Goal: Task Accomplishment & Management: Complete application form

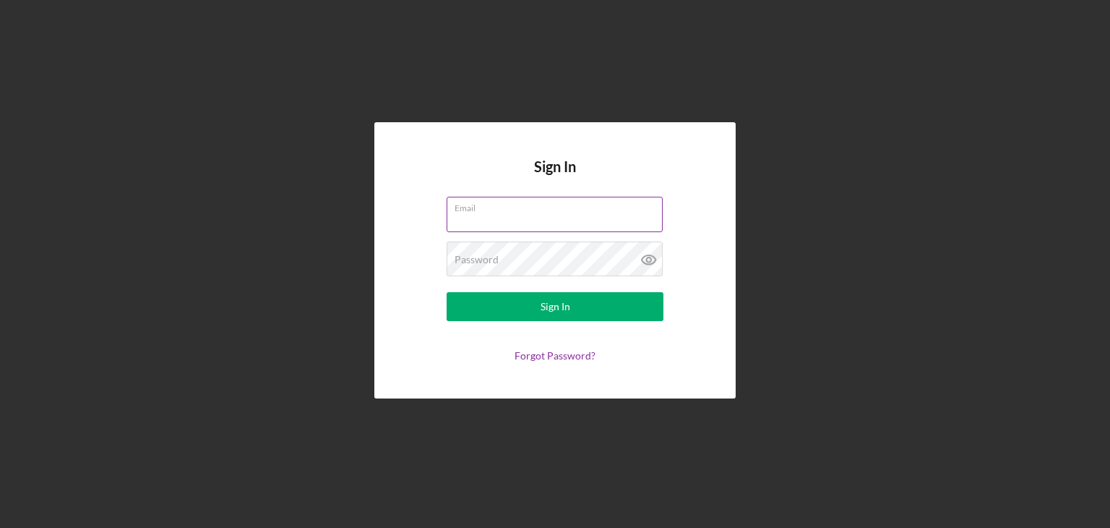
click at [511, 226] on input "Email" at bounding box center [555, 214] width 216 height 35
type input "[EMAIL_ADDRESS][DOMAIN_NAME]"
click at [447, 292] on button "Sign In" at bounding box center [555, 306] width 217 height 29
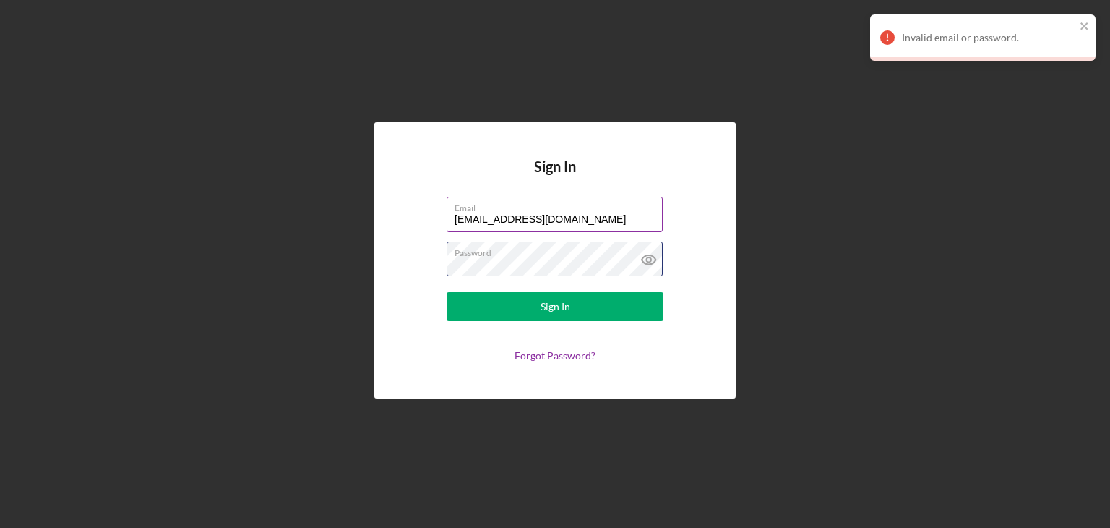
click at [447, 292] on button "Sign In" at bounding box center [555, 306] width 217 height 29
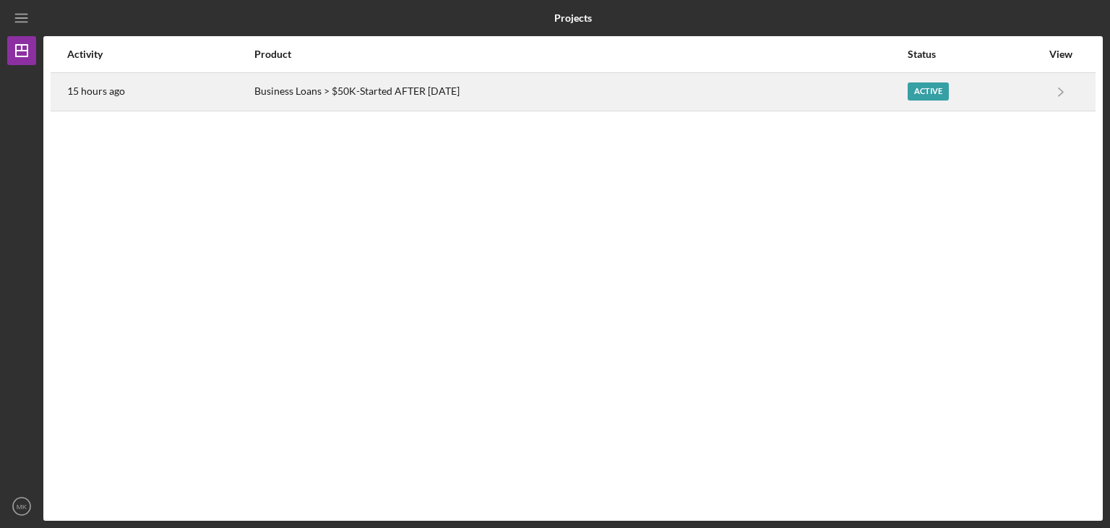
click at [591, 97] on div "Business Loans > $50K-Started AFTER [DATE]" at bounding box center [580, 92] width 652 height 36
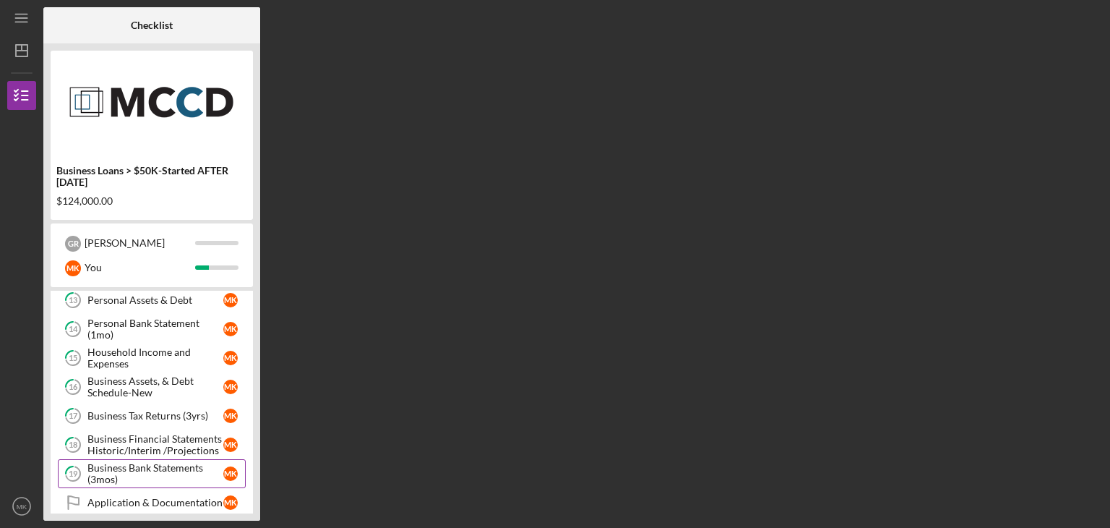
scroll to position [327, 0]
click at [133, 325] on div "Personal Bank Statement (1mo)" at bounding box center [155, 329] width 136 height 23
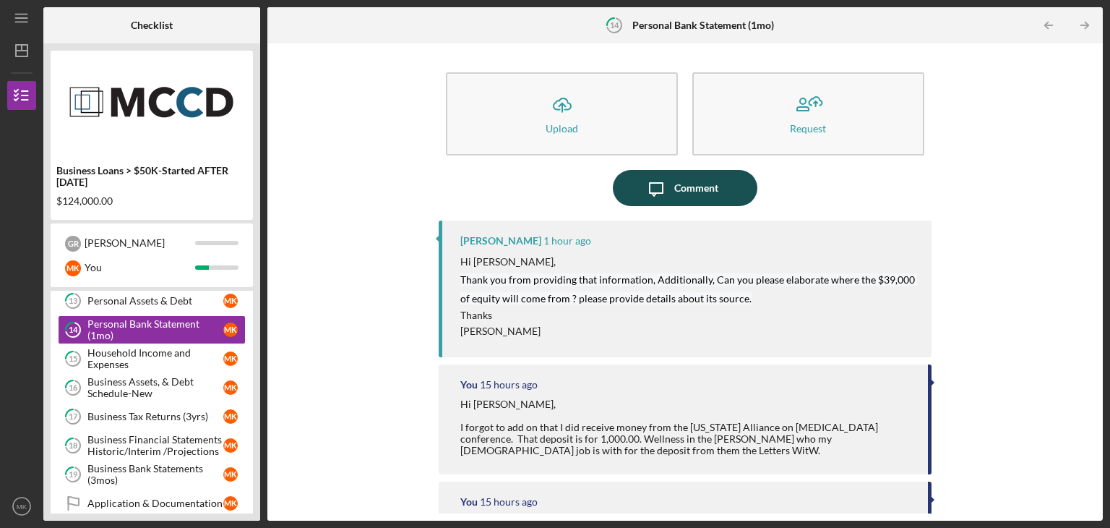
click at [651, 186] on icon "Icon/Message" at bounding box center [656, 188] width 36 height 36
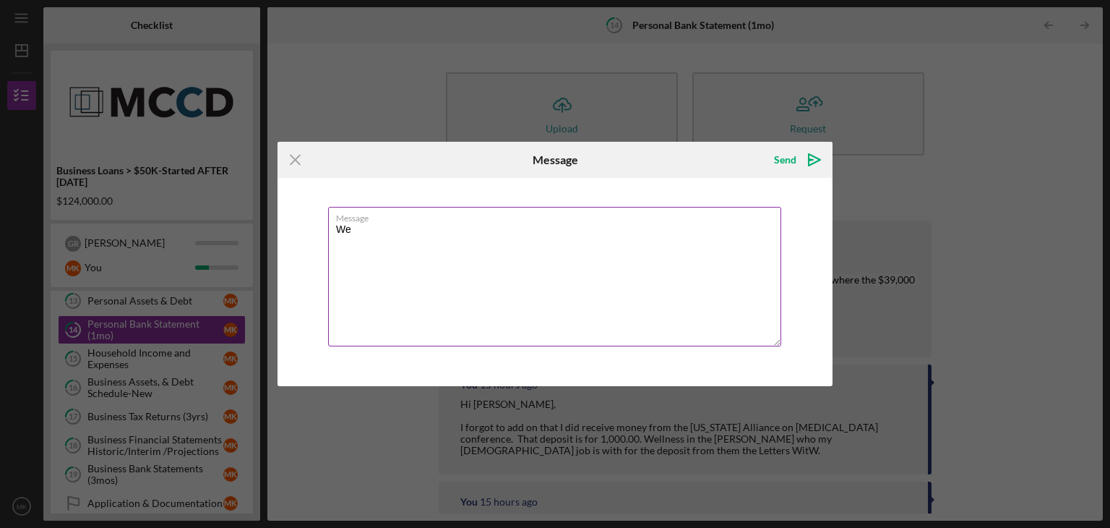
type textarea "W"
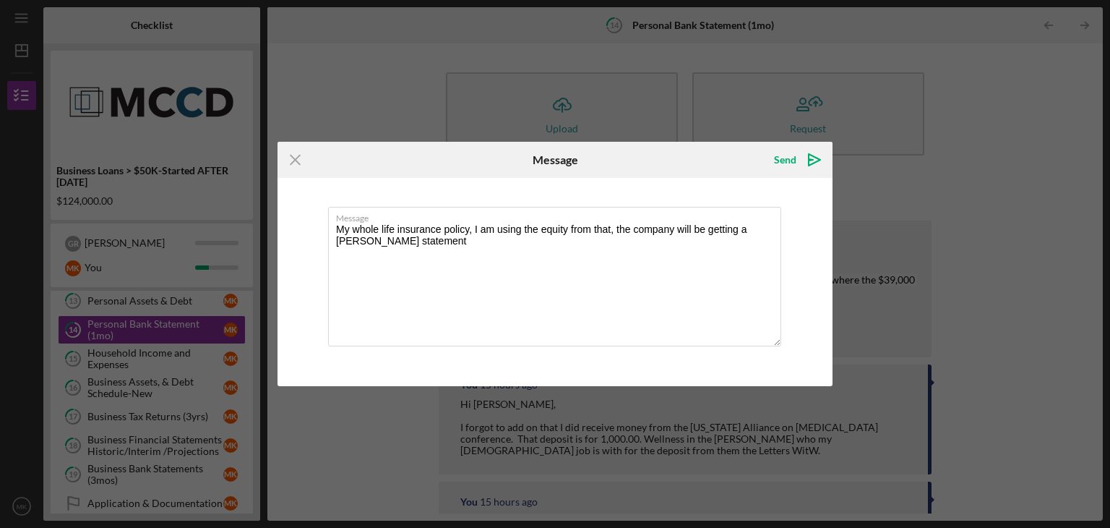
drag, startPoint x: 351, startPoint y: 241, endPoint x: 353, endPoint y: 377, distance: 135.2
drag, startPoint x: 353, startPoint y: 377, endPoint x: 344, endPoint y: 242, distance: 134.8
click at [344, 242] on textarea "My whole life insurance policy, I am using the equity from that, the company wi…" at bounding box center [554, 277] width 453 height 140
click at [424, 234] on textarea "My whole life insurance policy, I am using the equity from that, the company wi…" at bounding box center [554, 277] width 453 height 140
click at [424, 240] on textarea "My whole life insurance policy, I am using the equity from that, the company wi…" at bounding box center [554, 277] width 453 height 140
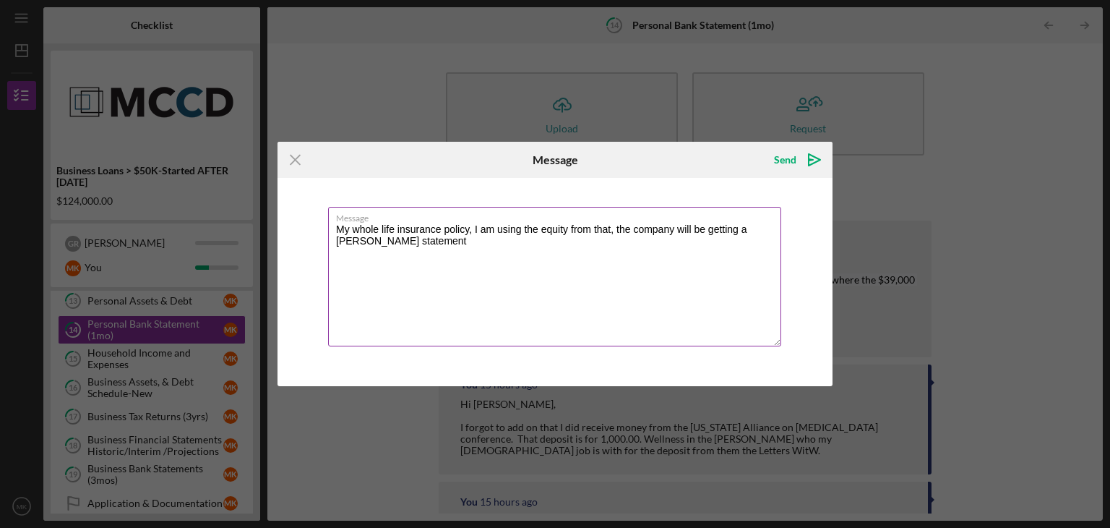
click at [615, 231] on textarea "My whole life insurance policy, I am using the equity from that, the company wi…" at bounding box center [554, 277] width 453 height 140
click at [619, 229] on textarea "My whole life insurance policy, I am using the equity from that. the company wi…" at bounding box center [554, 277] width 453 height 140
click at [563, 235] on textarea "My whole life insurance policy, I am using the equity from that. The company wi…" at bounding box center [554, 277] width 453 height 140
click at [419, 241] on textarea "My whole life insurance policy, I am using the equity from that. The company wi…" at bounding box center [554, 277] width 453 height 140
click at [474, 241] on textarea "My whole life insurance policy, I am using the equity from that. The company wi…" at bounding box center [554, 277] width 453 height 140
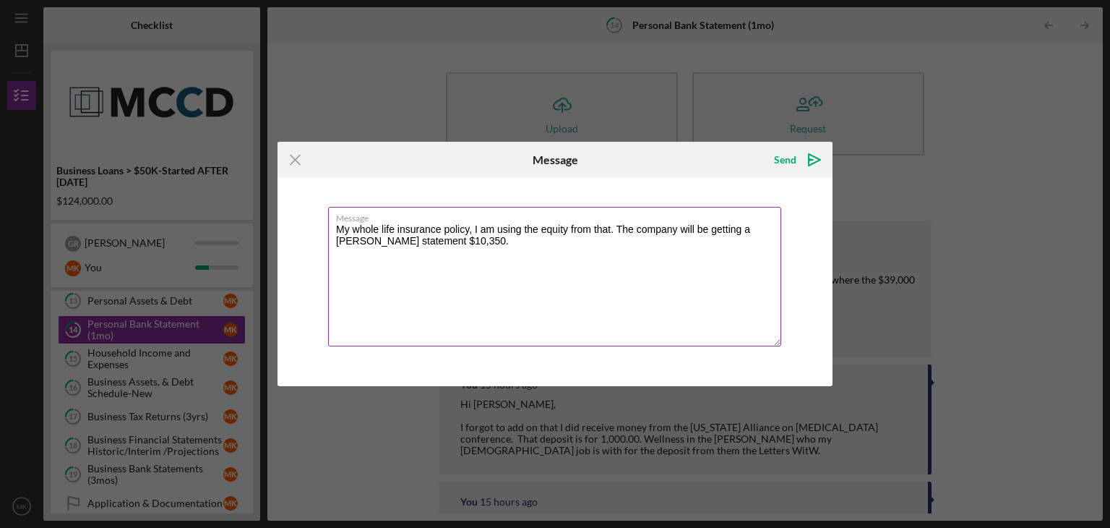
click at [484, 245] on textarea "My whole life insurance policy, I am using the equity from that. The company wi…" at bounding box center [554, 277] width 453 height 140
click at [471, 247] on textarea "My whole life insurance policy, I am using the equity from that. The company wi…" at bounding box center [554, 277] width 453 height 140
click at [610, 226] on textarea "My whole life insurance policy, I am using the equity from that. The company wi…" at bounding box center [554, 277] width 453 height 140
click at [540, 239] on textarea "My whole life insurance policy, I am using the equity from that which is $25,00…" at bounding box center [554, 277] width 453 height 140
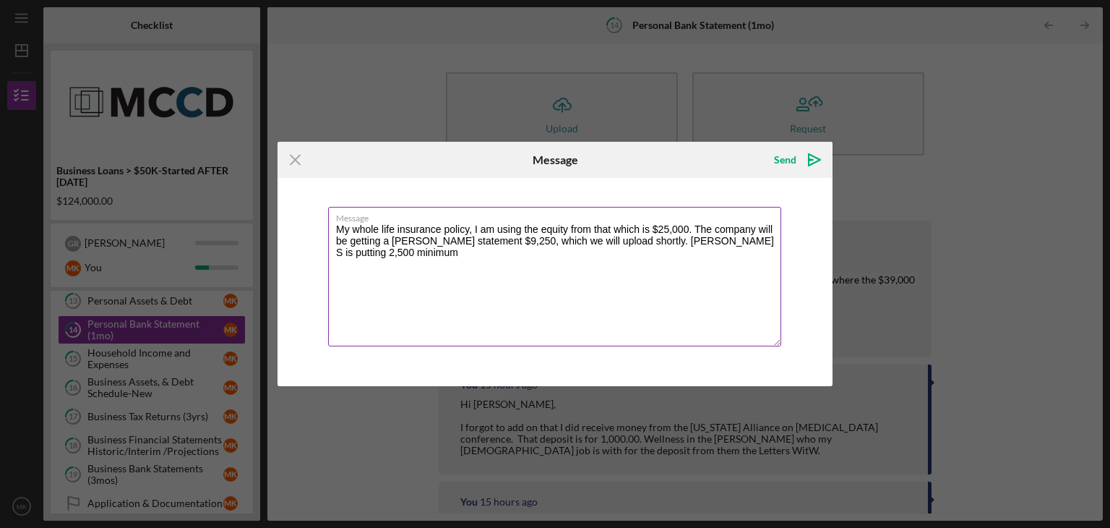
click at [639, 244] on textarea "My whole life insurance policy, I am using the equity from that which is $25,00…" at bounding box center [554, 277] width 453 height 140
click at [645, 244] on textarea "My whole life insurance policy, I am using the equity from that which is $25,00…" at bounding box center [554, 277] width 453 height 140
click at [618, 253] on textarea "My whole life insurance policy, I am using the equity from that which is $25,00…" at bounding box center [554, 277] width 453 height 140
click at [432, 254] on textarea "My whole life insurance policy, I am using the equity from that which is $25,00…" at bounding box center [554, 277] width 453 height 140
click at [720, 241] on textarea "My whole life insurance policy, I am using the equity from that which is $25,00…" at bounding box center [554, 277] width 453 height 140
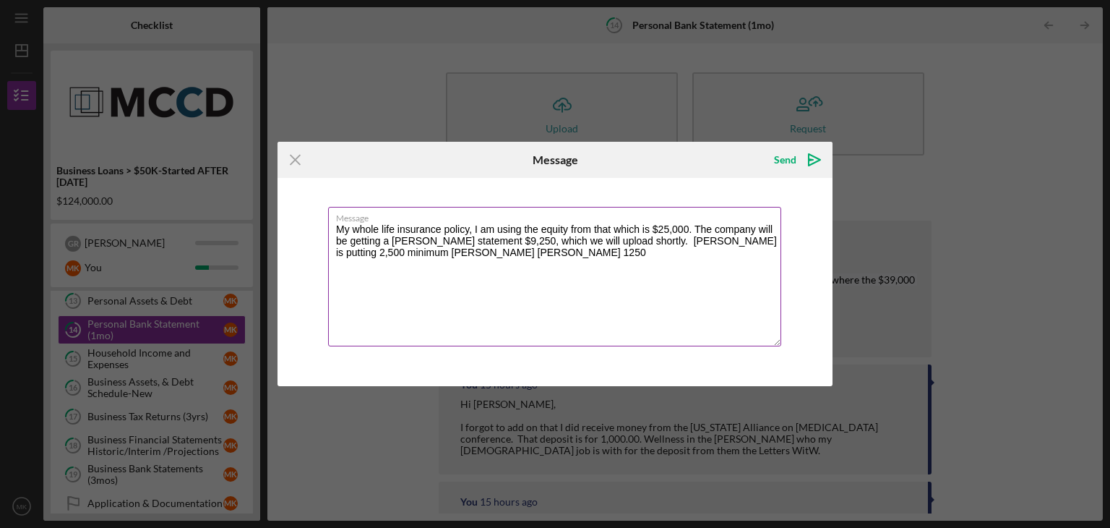
click at [510, 252] on textarea "My whole life insurance policy, I am using the equity from that which is $25,00…" at bounding box center [554, 277] width 453 height 140
click at [454, 252] on textarea "My whole life insurance policy, I am using the equity from that which is $25,00…" at bounding box center [554, 277] width 453 height 140
click at [508, 251] on textarea "My whole life insurance policy, I am using the equity from that which is $25,00…" at bounding box center [554, 277] width 453 height 140
click at [640, 239] on textarea "My whole life insurance policy, I am using the equity from that which is $25,00…" at bounding box center [554, 277] width 453 height 140
click at [688, 241] on textarea "My whole life insurance policy, I am using the equity from that which is $25,00…" at bounding box center [554, 277] width 453 height 140
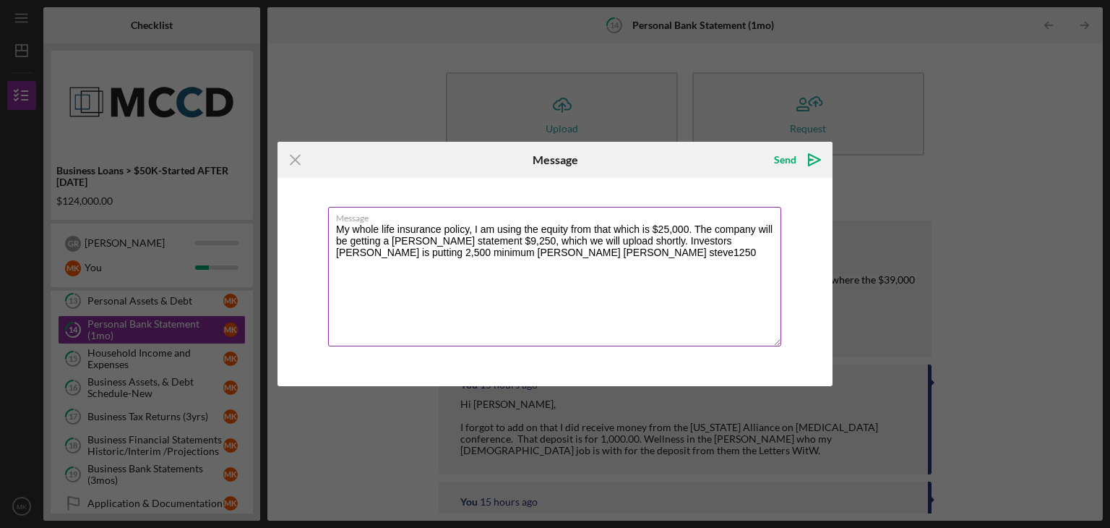
click at [712, 241] on textarea "My whole life insurance policy, I am using the equity from that which is $25,00…" at bounding box center [554, 277] width 453 height 140
click at [761, 241] on textarea "My whole life insurance policy, I am using the equity from that which is $25,00…" at bounding box center [554, 277] width 453 height 140
click at [347, 252] on textarea "My whole life insurance policy, I am using the equity from that which is $25,00…" at bounding box center [554, 277] width 453 height 140
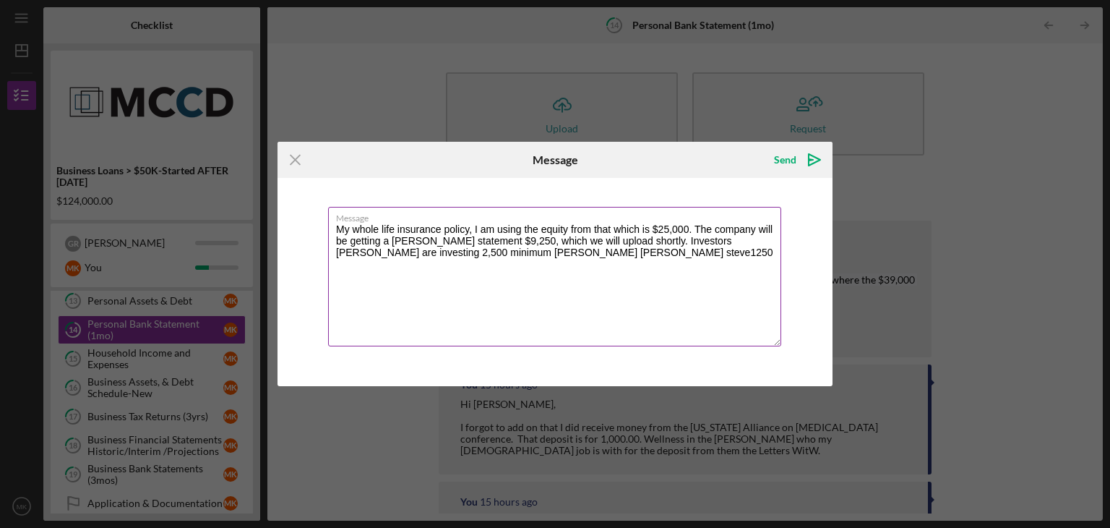
click at [521, 254] on textarea "My whole life insurance policy, I am using the equity from that which is $25,00…" at bounding box center [554, 277] width 453 height 140
click at [561, 252] on textarea "My whole life insurance policy, I am using the equity from that which is $25,00…" at bounding box center [554, 277] width 453 height 140
click at [525, 252] on textarea "My whole life insurance policy, I am using the equity from that which is $25,00…" at bounding box center [554, 277] width 453 height 140
click at [379, 253] on textarea "My whole life insurance policy, I am using the equity from that which is $25,00…" at bounding box center [554, 277] width 453 height 140
click at [569, 249] on textarea "My whole life insurance policy, I am using the equity from that which is $25,00…" at bounding box center [554, 277] width 453 height 140
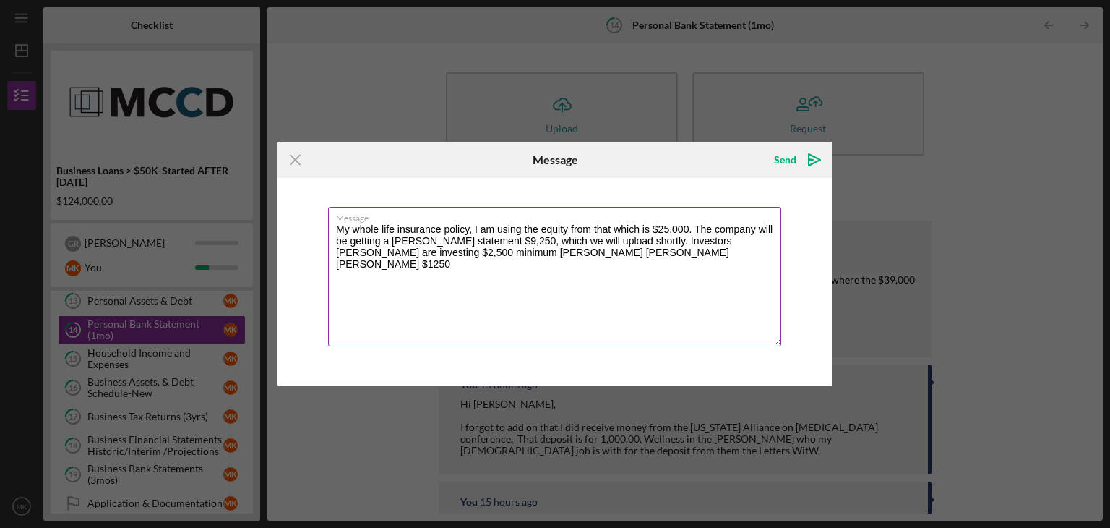
click at [635, 241] on textarea "My whole life insurance policy, I am using the equity from that which is $25,00…" at bounding box center [554, 277] width 453 height 140
click at [602, 252] on textarea "My whole life insurance policy, I am using the equity from that which is $25,00…" at bounding box center [554, 277] width 453 height 140
click at [459, 253] on textarea "My whole life insurance policy, I am using the equity from that which is $25,00…" at bounding box center [554, 277] width 453 height 140
click at [484, 253] on textarea "My whole life insurance policy, I am using the equity from that which is $25,00…" at bounding box center [554, 277] width 453 height 140
click at [513, 254] on textarea "My whole life insurance policy, I am using the equity from that which is $25,00…" at bounding box center [554, 277] width 453 height 140
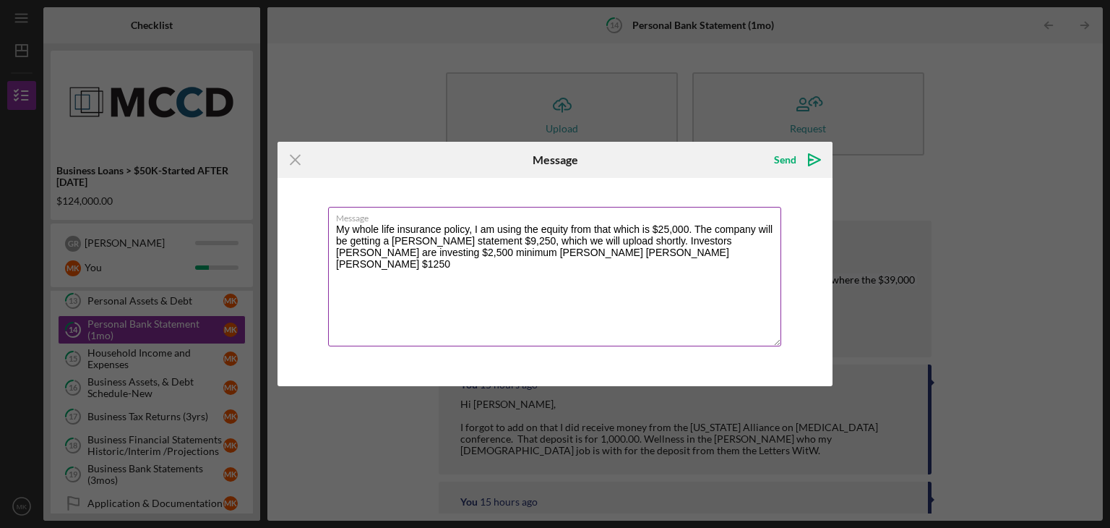
click at [477, 252] on textarea "My whole life insurance policy, I am using the equity from that which is $25,00…" at bounding box center [554, 277] width 453 height 140
click at [559, 250] on textarea "My whole life insurance policy, I am using the equity from that which is $25,00…" at bounding box center [554, 277] width 453 height 140
click at [662, 257] on textarea "My whole life insurance policy, I am using the equity from that which is $25,00…" at bounding box center [554, 277] width 453 height 140
click at [441, 247] on textarea "My whole life insurance policy, I am using the equity from that which is $25,00…" at bounding box center [554, 277] width 453 height 140
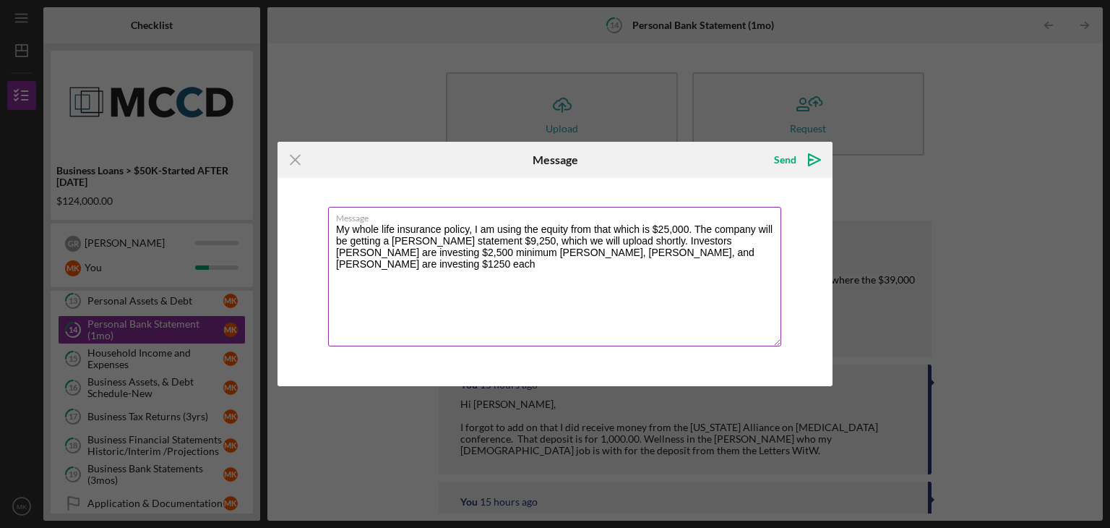
click at [655, 252] on textarea "My whole life insurance policy, I am using the equity from that which is $25,00…" at bounding box center [554, 277] width 453 height 140
click at [455, 252] on textarea "My whole life insurance policy, I am using the equity from that which is $25,00…" at bounding box center [554, 277] width 453 height 140
click at [755, 252] on textarea "My whole life insurance policy, I am using the equity from that which is $25,00…" at bounding box center [554, 277] width 453 height 140
click at [708, 237] on textarea "My whole life insurance policy, I am using the equity from that which is $25,00…" at bounding box center [554, 277] width 453 height 140
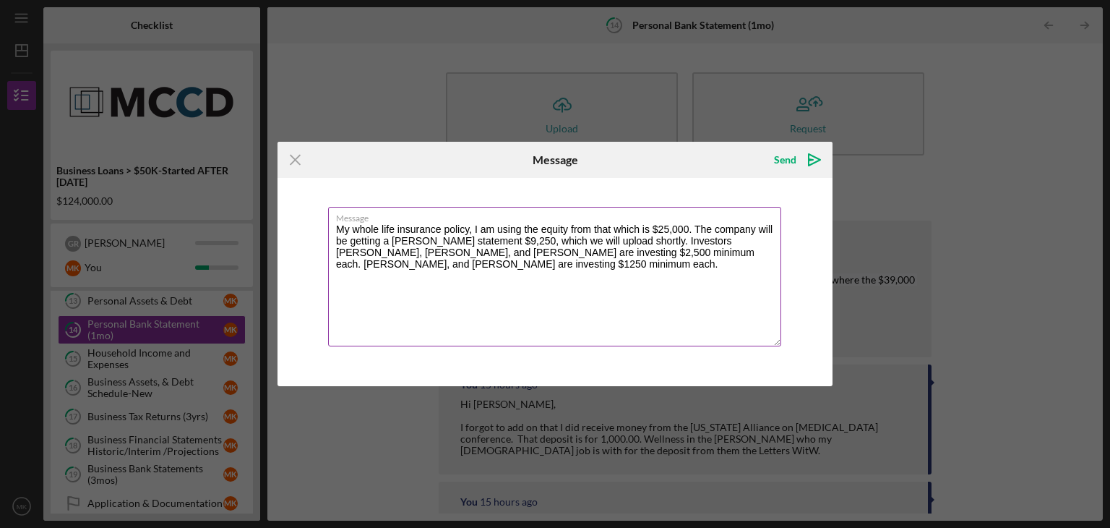
click at [433, 267] on textarea "My whole life insurance policy, I am using the equity from that which is $25,00…" at bounding box center [554, 277] width 453 height 140
click at [635, 239] on textarea "My whole life insurance policy, I am using the equity from that which is $25,00…" at bounding box center [554, 277] width 453 height 140
click at [399, 264] on textarea "My whole life insurance policy, I am using the equity from that which is $25,00…" at bounding box center [554, 277] width 453 height 140
click at [486, 264] on textarea "My whole life insurance policy, I am using the equity from that which is $25,00…" at bounding box center [554, 277] width 453 height 140
click at [528, 266] on textarea "My whole life insurance policy, I am using the equity from that which is $25,00…" at bounding box center [554, 277] width 453 height 140
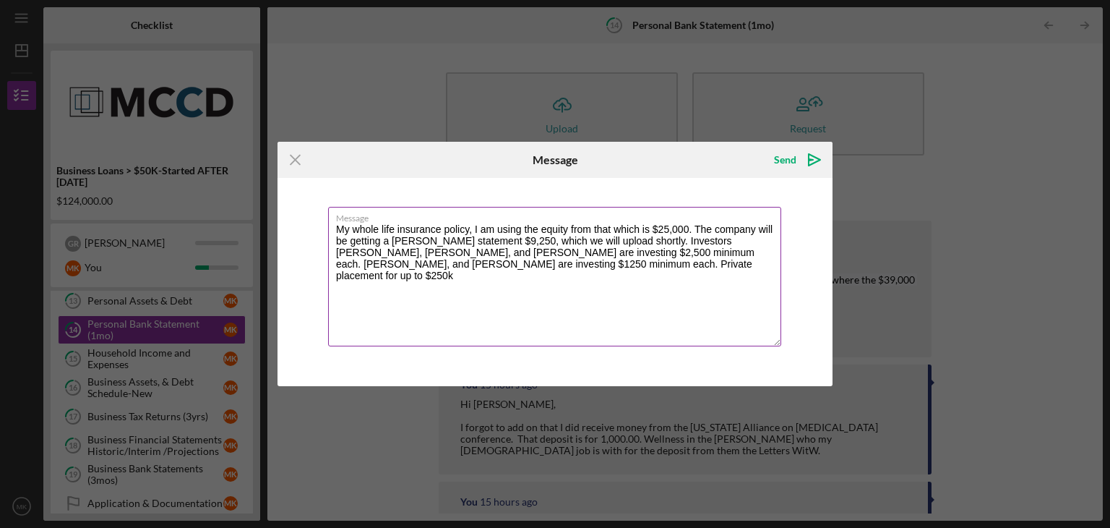
click at [363, 263] on textarea "My whole life insurance policy, I am using the equity from that which is $25,00…" at bounding box center [554, 277] width 453 height 140
click at [415, 264] on textarea "My whole life insurance policy, I am using the equity from that which is $25,00…" at bounding box center [554, 277] width 453 height 140
click at [495, 264] on textarea "My whole life insurance policy, I am using the equity from that which is $25,00…" at bounding box center [554, 277] width 453 height 140
click at [669, 264] on textarea "My whole life insurance policy, I am using the equity from that which is $25,00…" at bounding box center [554, 277] width 453 height 140
click at [346, 252] on textarea "My whole life insurance policy, I am using the equity from that which is $25,00…" at bounding box center [554, 277] width 453 height 140
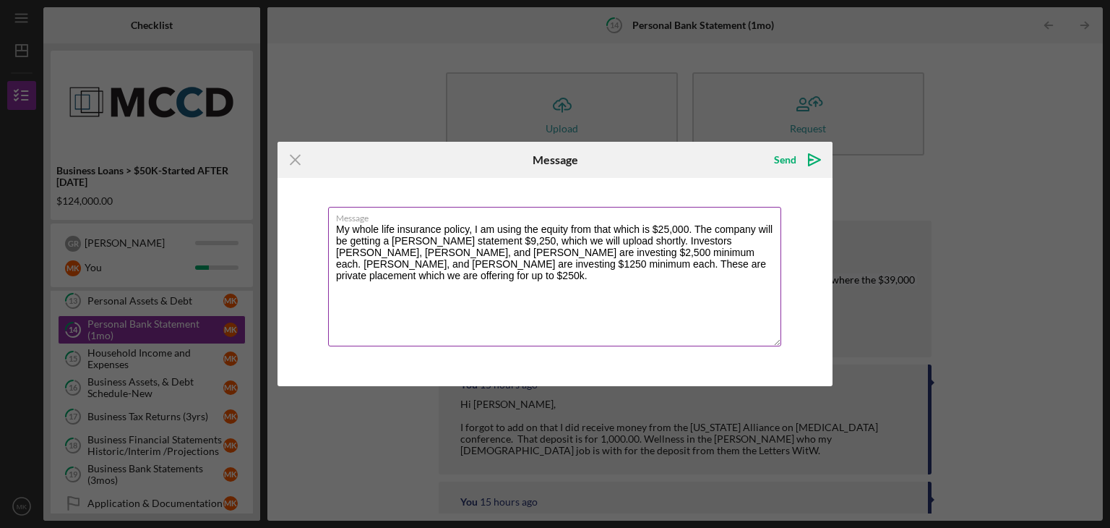
click at [674, 262] on textarea "My whole life insurance policy, I am using the equity from that which is $25,00…" at bounding box center [554, 277] width 453 height 140
click at [633, 265] on textarea "My whole life insurance policy, I am using the equity from that which is $25,00…" at bounding box center [554, 277] width 453 height 140
click at [720, 258] on textarea "My whole life insurance policy, I am using the equity from that which is $25,00…" at bounding box center [554, 277] width 453 height 140
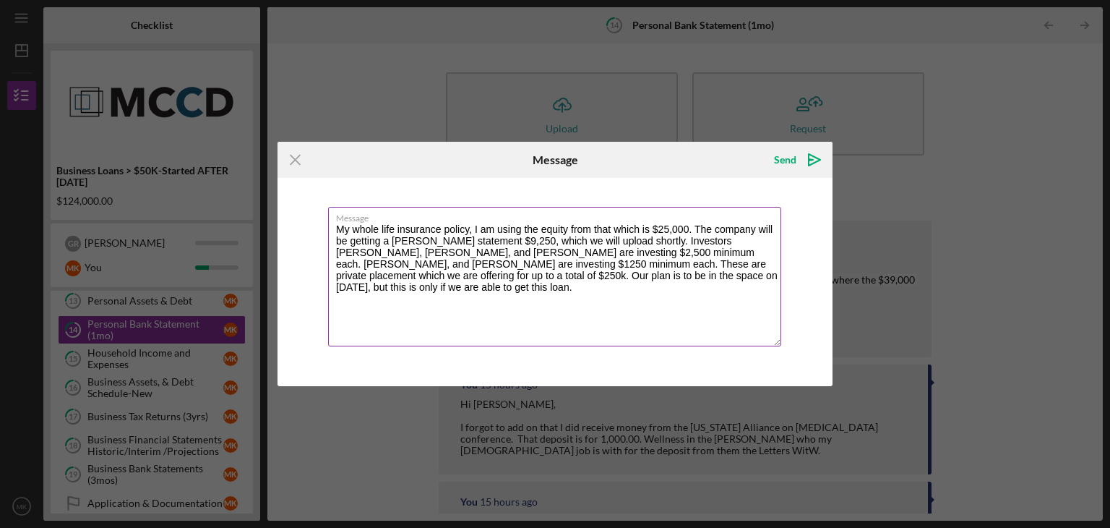
click at [693, 278] on textarea "My whole life insurance policy, I am using the equity from that which is $25,00…" at bounding box center [554, 277] width 453 height 140
click at [471, 273] on textarea "My whole life insurance policy, I am using the equity from that which is $25,00…" at bounding box center [554, 277] width 453 height 140
click at [709, 275] on textarea "My whole life insurance policy, I am using the equity from that which is $25,00…" at bounding box center [554, 277] width 453 height 140
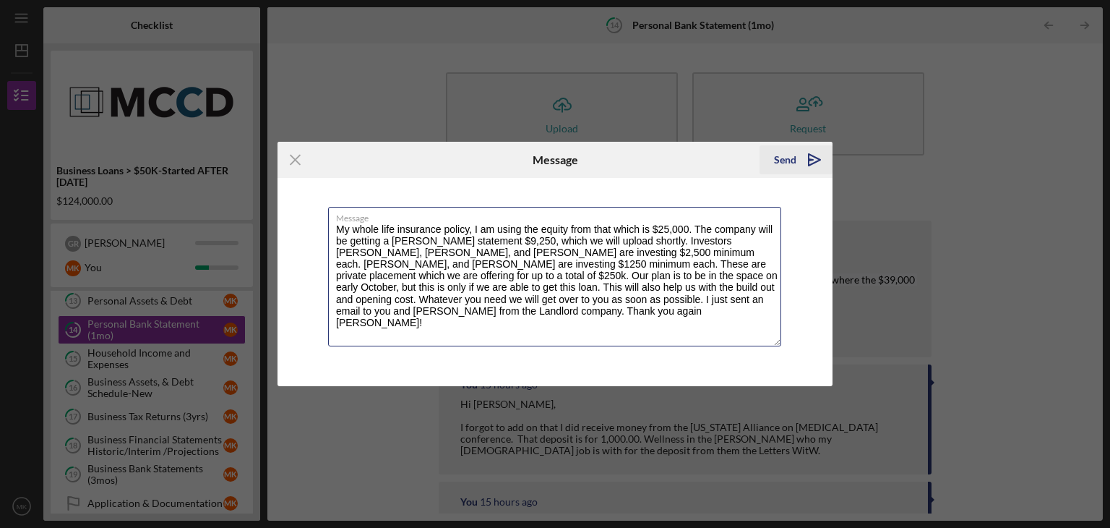
type textarea "My whole life insurance policy, I am using the equity from that which is $25,00…"
click at [786, 166] on div "Send" at bounding box center [785, 159] width 22 height 29
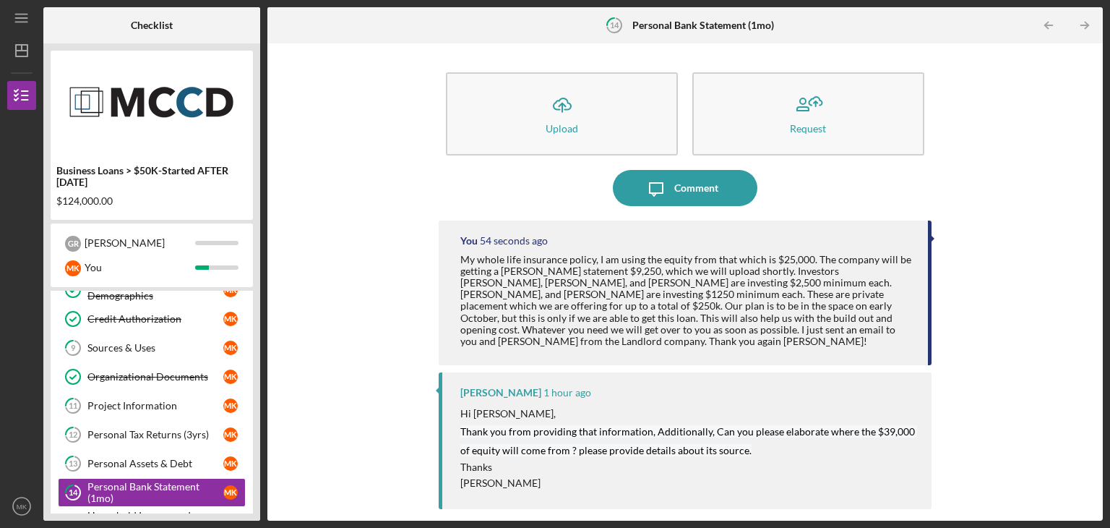
scroll to position [176, 0]
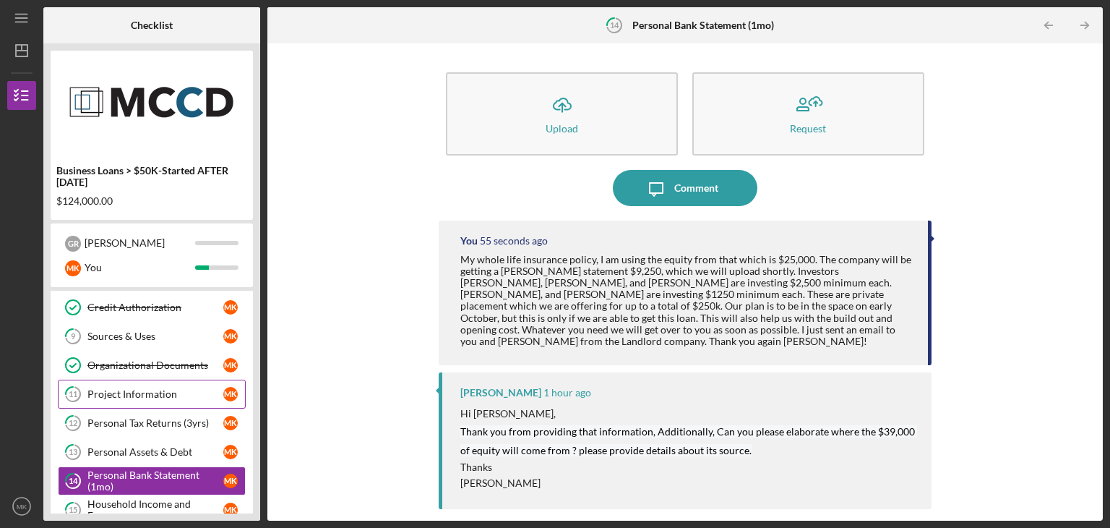
click at [154, 394] on div "Project Information" at bounding box center [155, 394] width 136 height 12
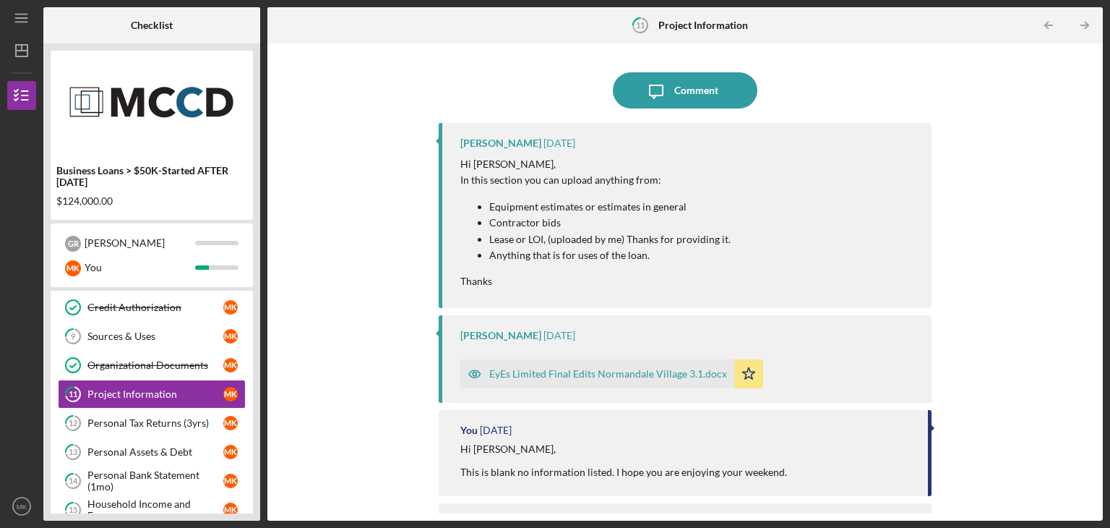
click at [573, 373] on div "EyEs Limited Final Edits Normandale Village 3.1.docx" at bounding box center [608, 374] width 238 height 12
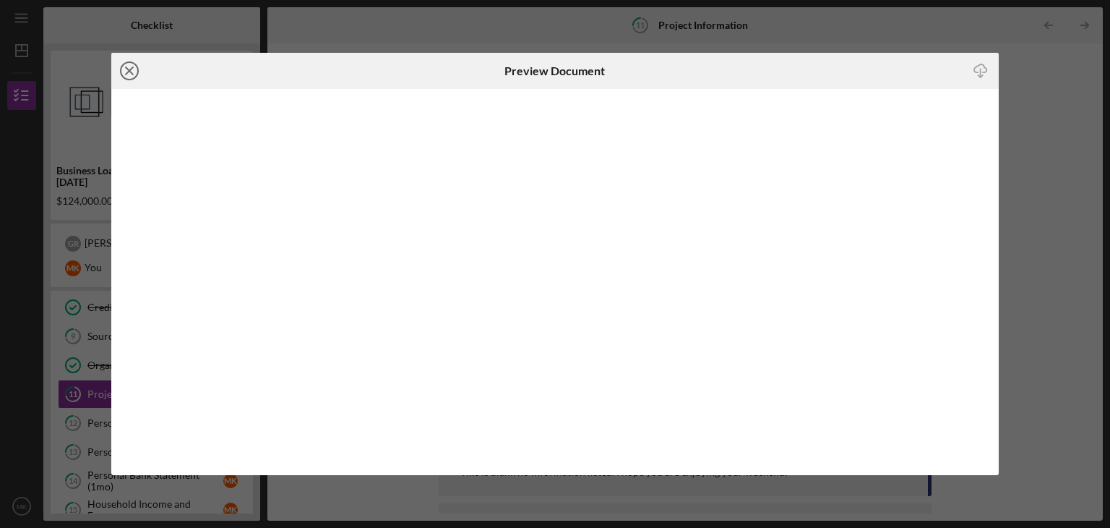
click at [126, 71] on icon "Icon/Close" at bounding box center [129, 71] width 36 height 36
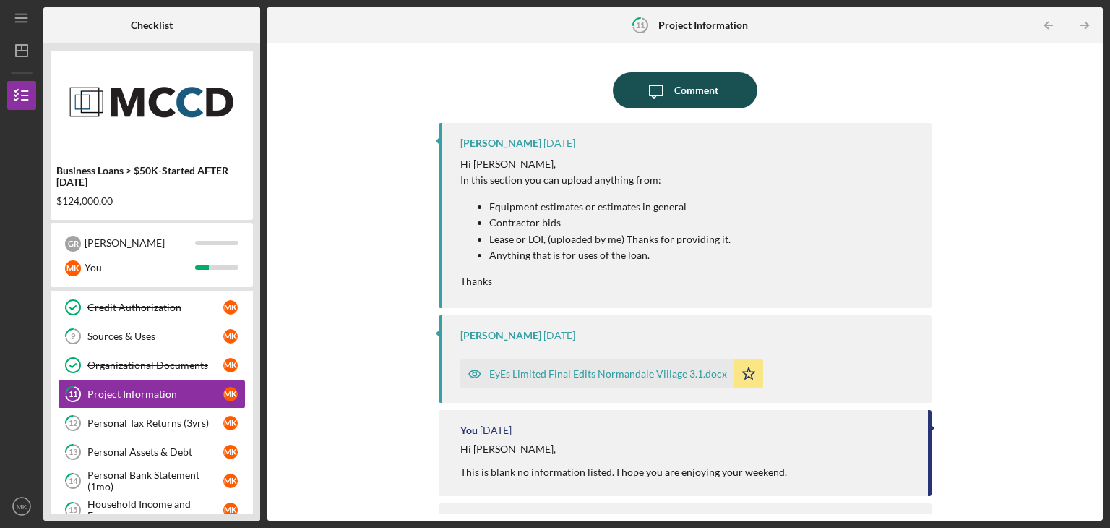
click at [667, 100] on icon "Icon/Message" at bounding box center [656, 90] width 36 height 36
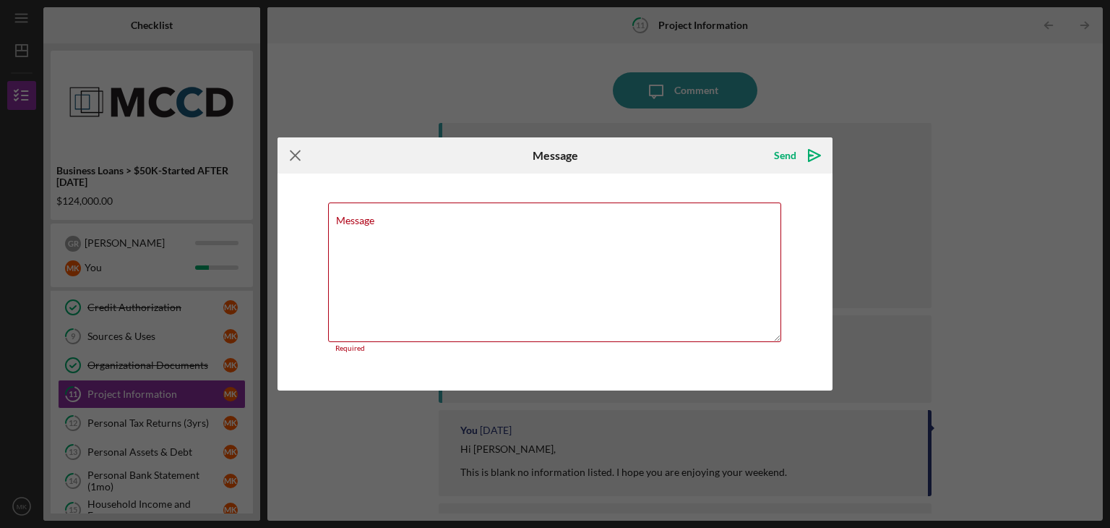
click at [286, 162] on icon "Icon/Menu Close" at bounding box center [296, 155] width 36 height 36
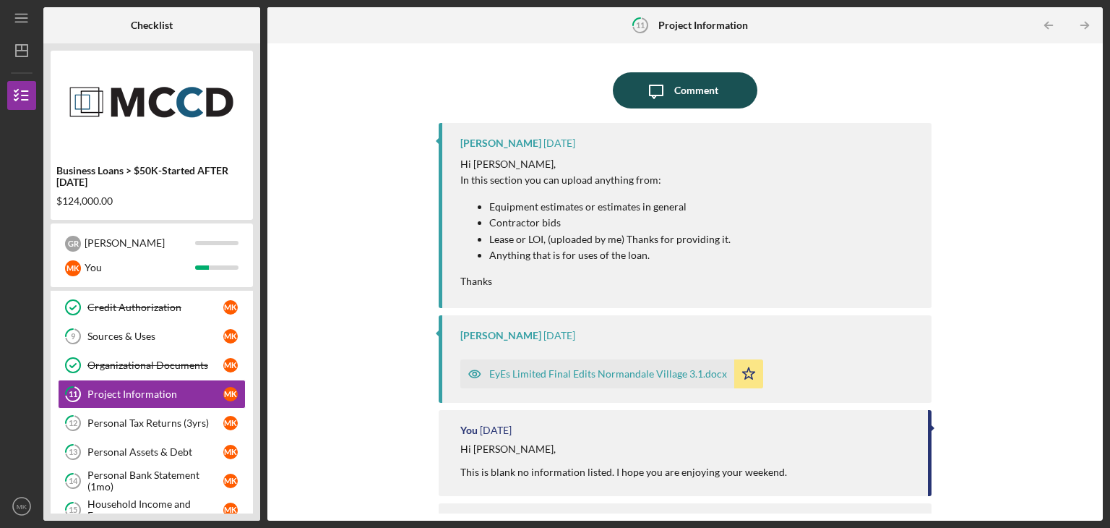
click at [655, 86] on icon "Icon/Message" at bounding box center [656, 90] width 36 height 36
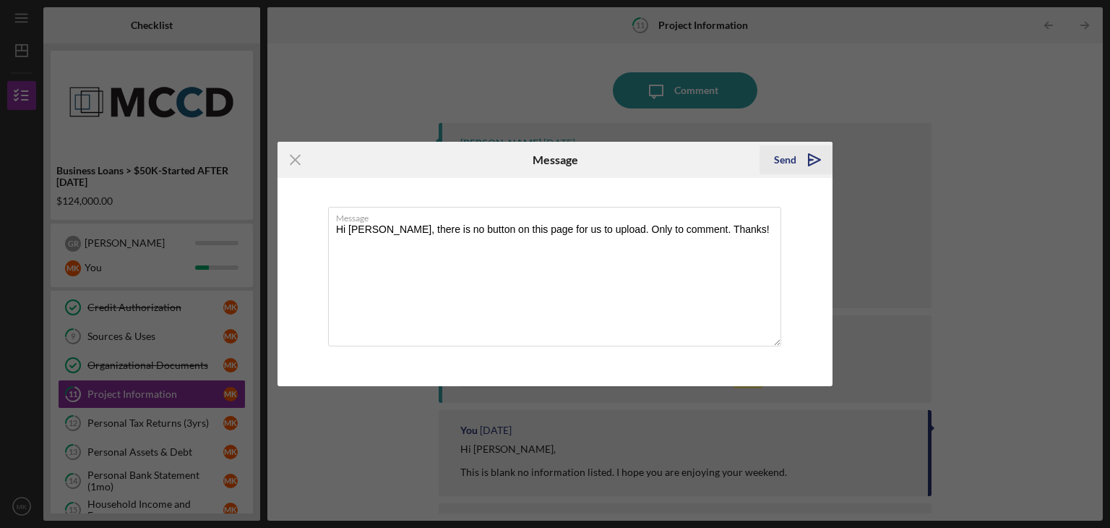
type textarea "Hi [PERSON_NAME], there is no button on this page for us to upload. Only to com…"
click at [795, 165] on div "Send" at bounding box center [785, 159] width 22 height 29
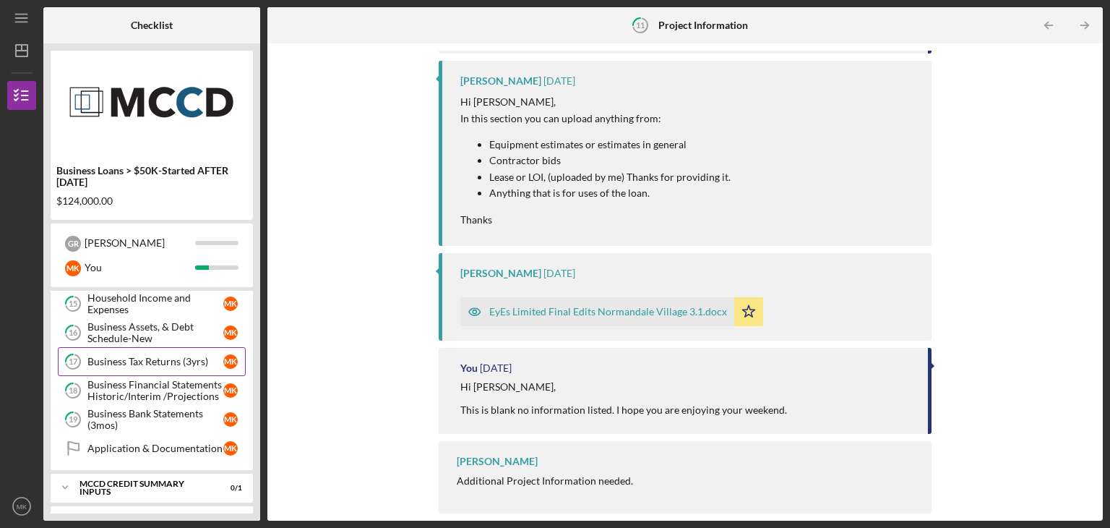
scroll to position [382, 0]
click at [130, 392] on div "Business Financial Statements Historic/Interim /Projections" at bounding box center [155, 390] width 136 height 23
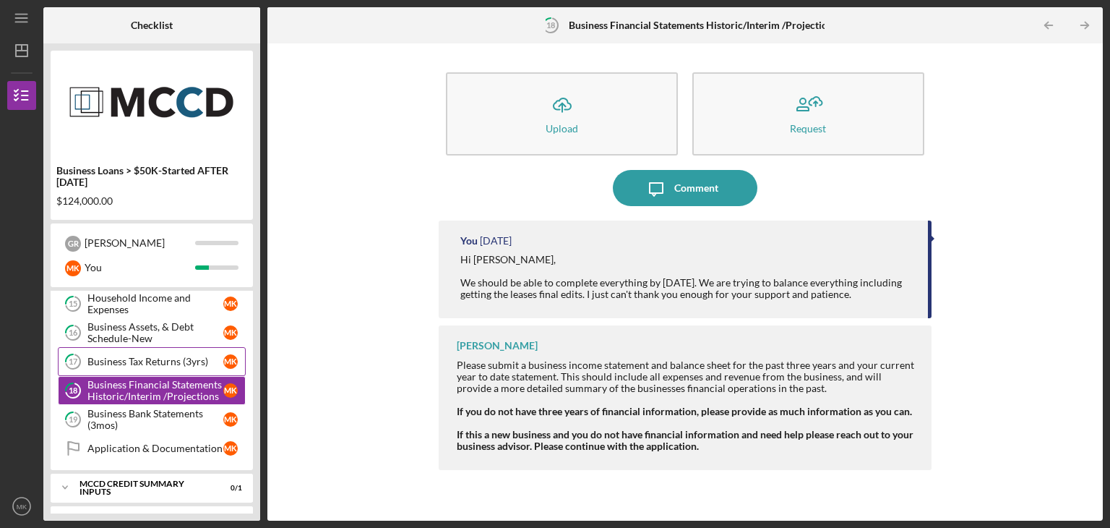
click at [147, 359] on div "Business Tax Returns (3yrs)" at bounding box center [155, 362] width 136 height 12
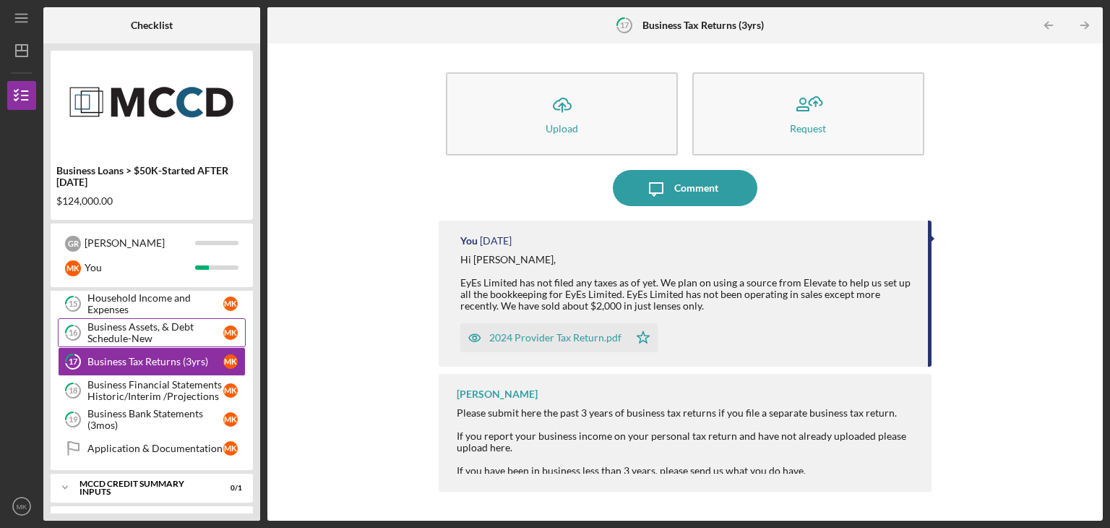
click at [152, 332] on div "Business Assets, & Debt Schedule-New" at bounding box center [155, 332] width 136 height 23
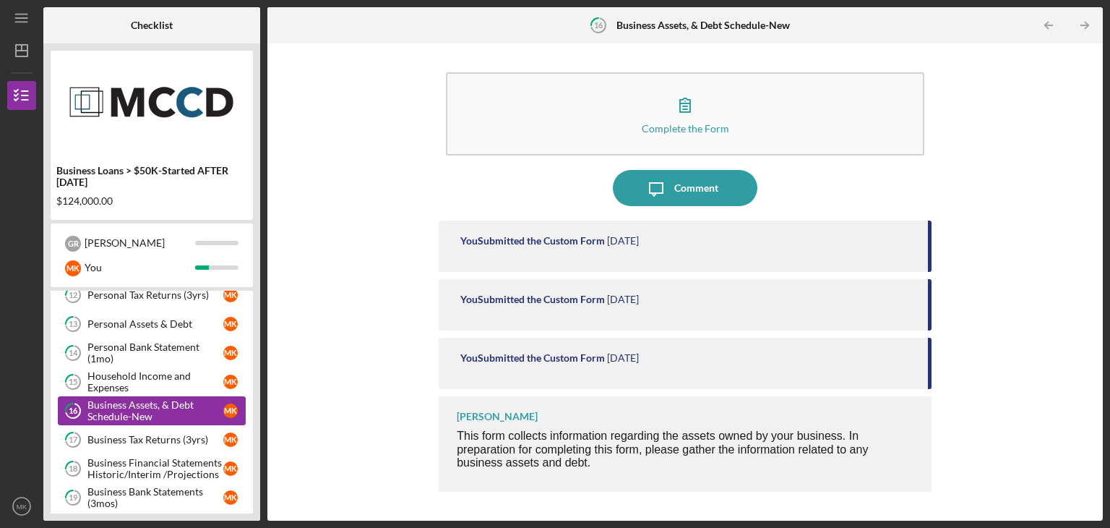
scroll to position [302, 0]
click at [142, 369] on link "15 Household Income and Expenses M K" at bounding box center [152, 383] width 188 height 29
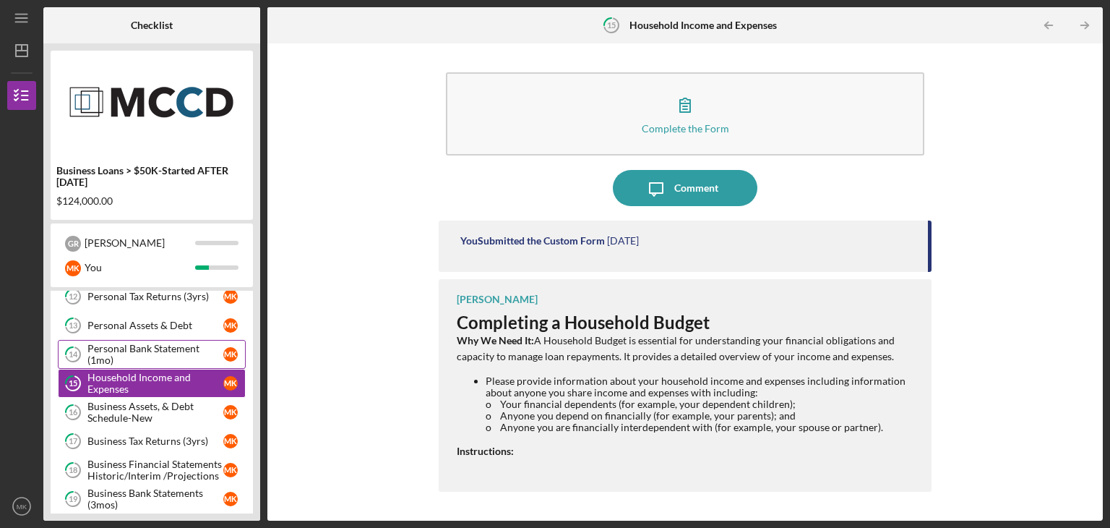
click at [145, 350] on div "Personal Bank Statement (1mo)" at bounding box center [155, 354] width 136 height 23
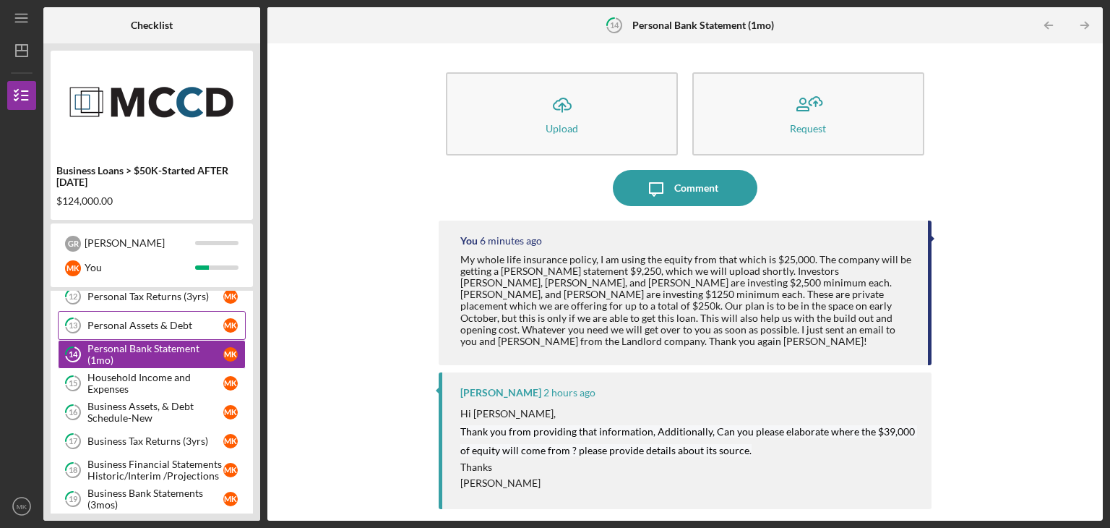
click at [121, 325] on div "Personal Assets & Debt" at bounding box center [155, 326] width 136 height 12
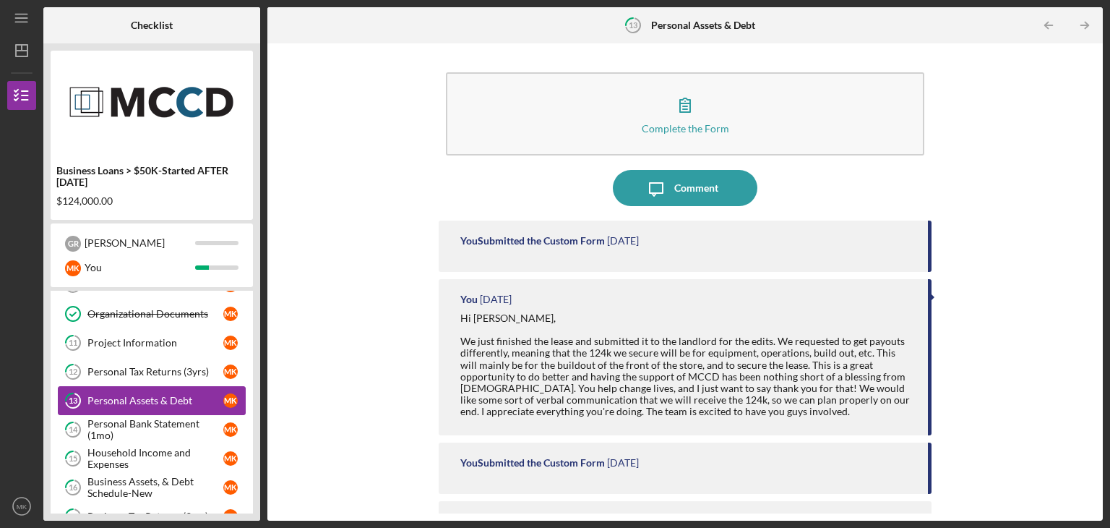
scroll to position [226, 0]
click at [124, 359] on link "12 Personal Tax Returns (3yrs) M K" at bounding box center [152, 373] width 188 height 29
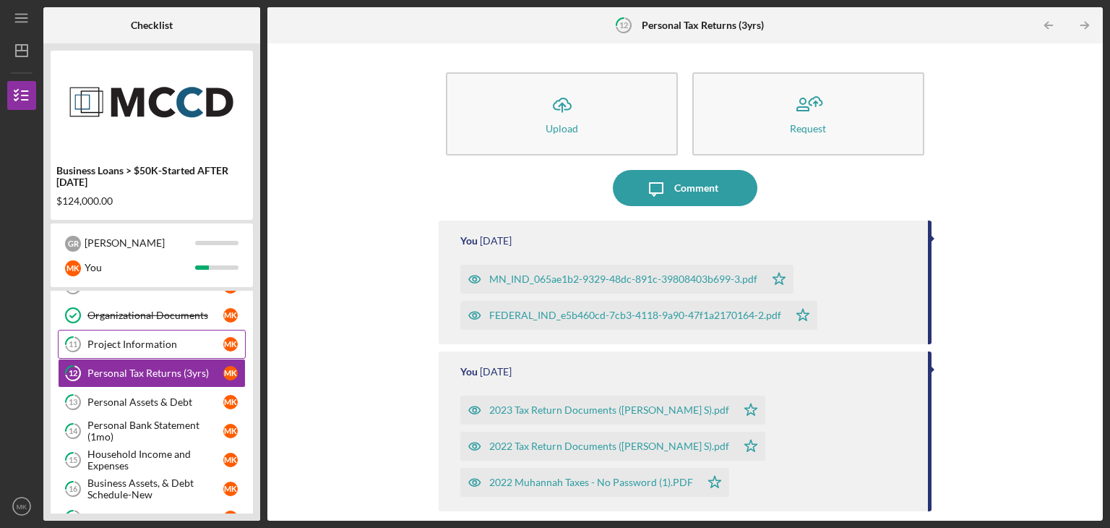
click at [145, 345] on div "Project Information" at bounding box center [155, 344] width 136 height 12
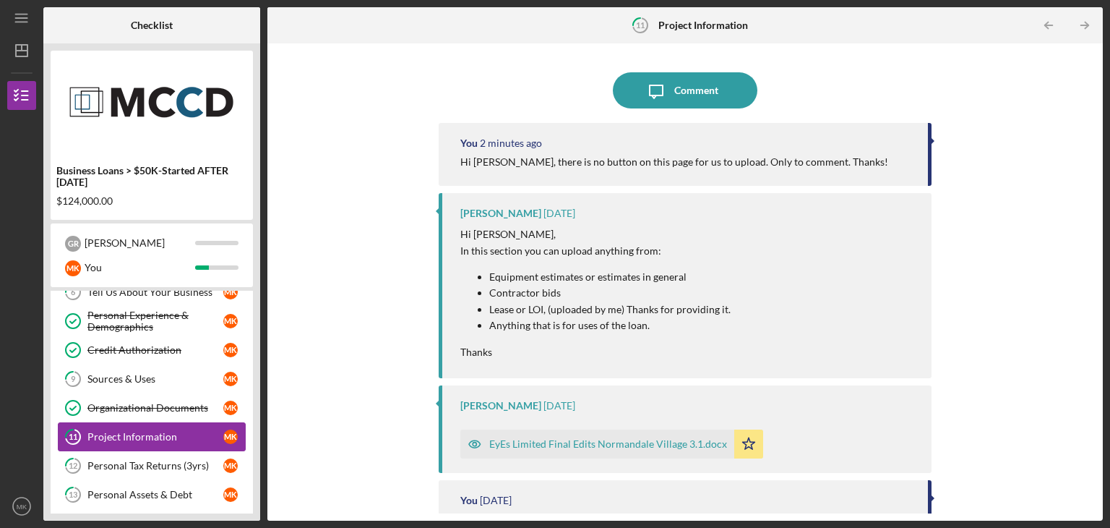
scroll to position [117, 0]
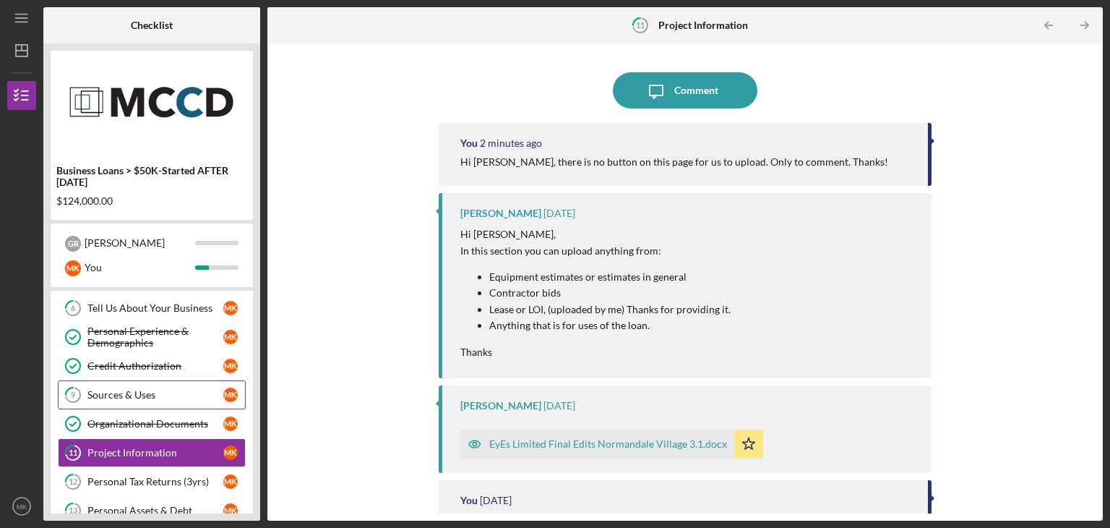
click at [124, 393] on div "Sources & Uses" at bounding box center [155, 395] width 136 height 12
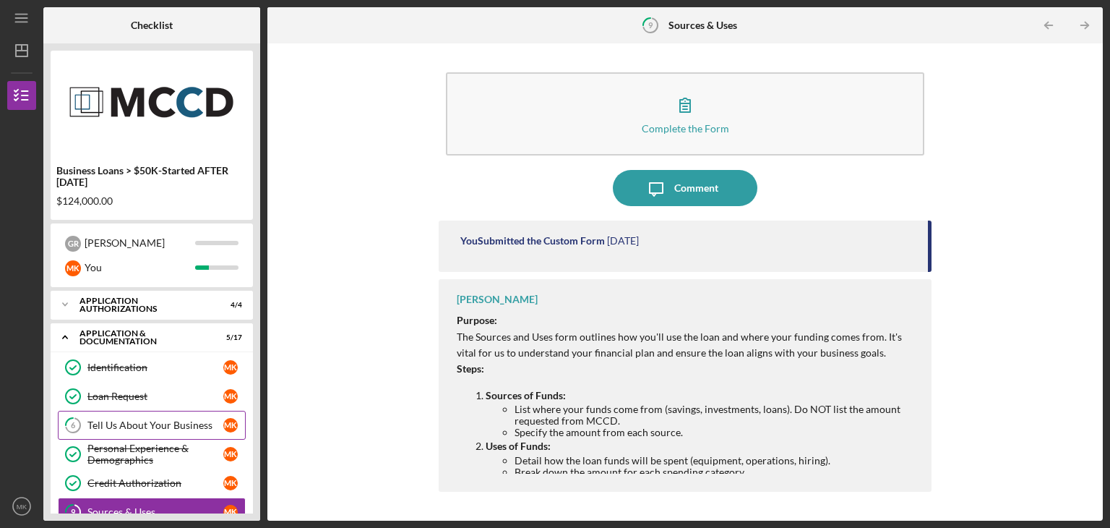
click at [123, 422] on div "Tell Us About Your Business" at bounding box center [155, 425] width 136 height 12
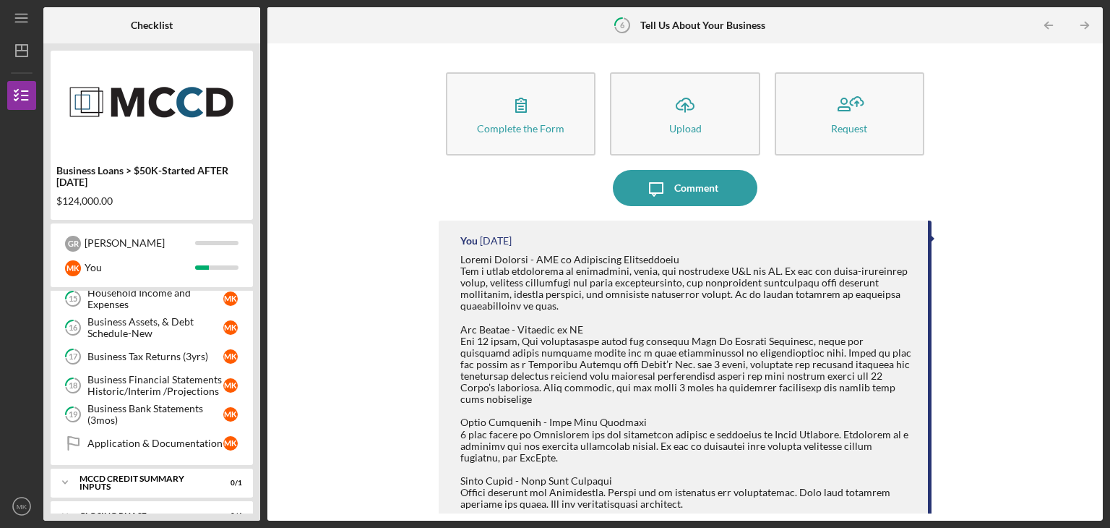
scroll to position [388, 0]
click at [127, 405] on div "Business Bank Statements (3mos)" at bounding box center [155, 413] width 136 height 23
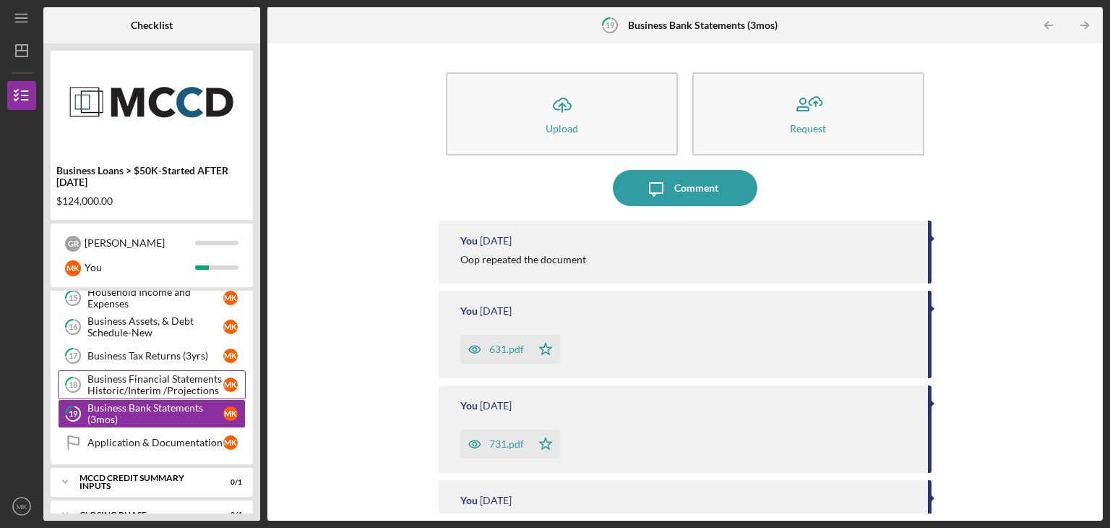
click at [140, 380] on div "Business Financial Statements Historic/Interim /Projections" at bounding box center [155, 384] width 136 height 23
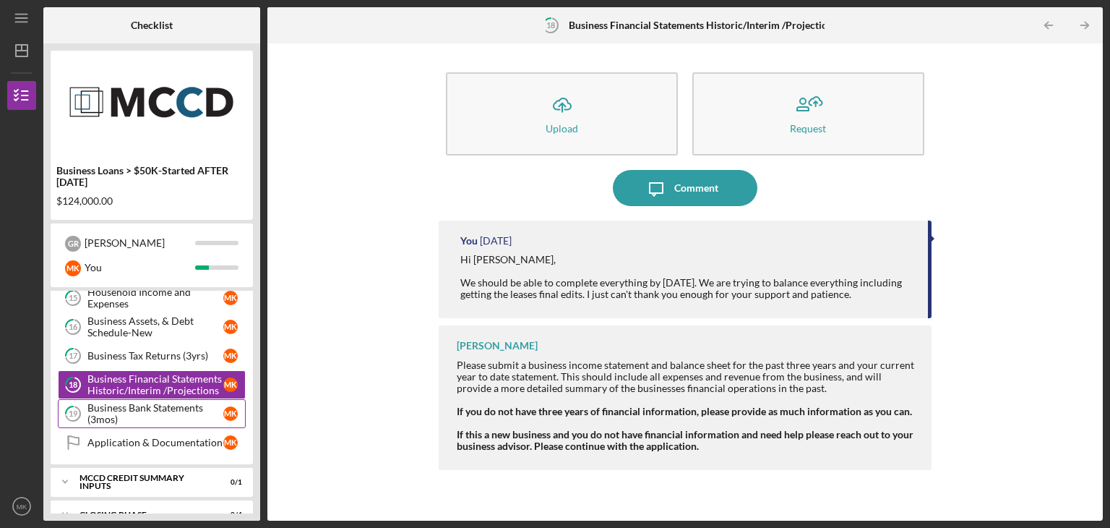
click at [129, 414] on div "Business Bank Statements (3mos)" at bounding box center [155, 413] width 136 height 23
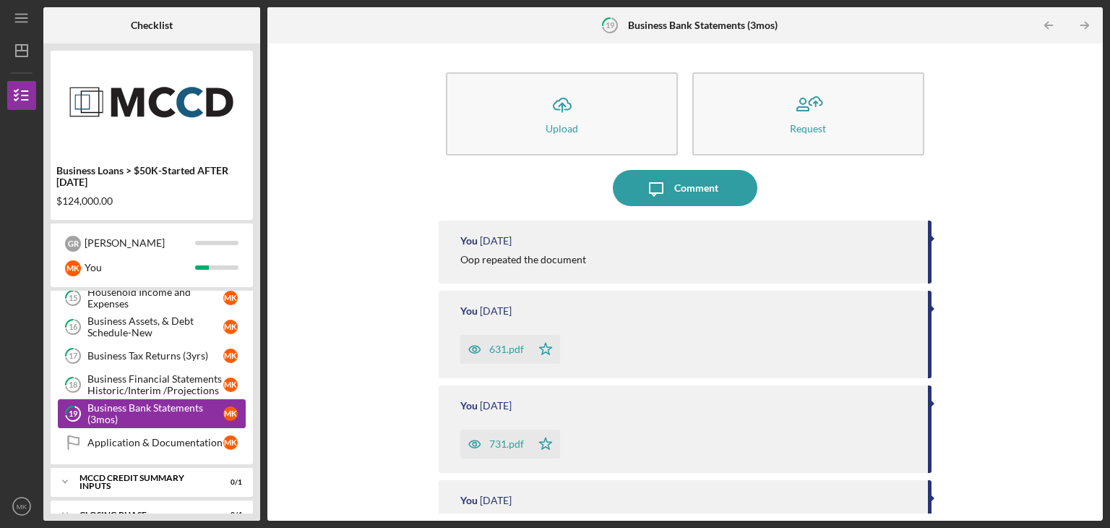
scroll to position [438, 0]
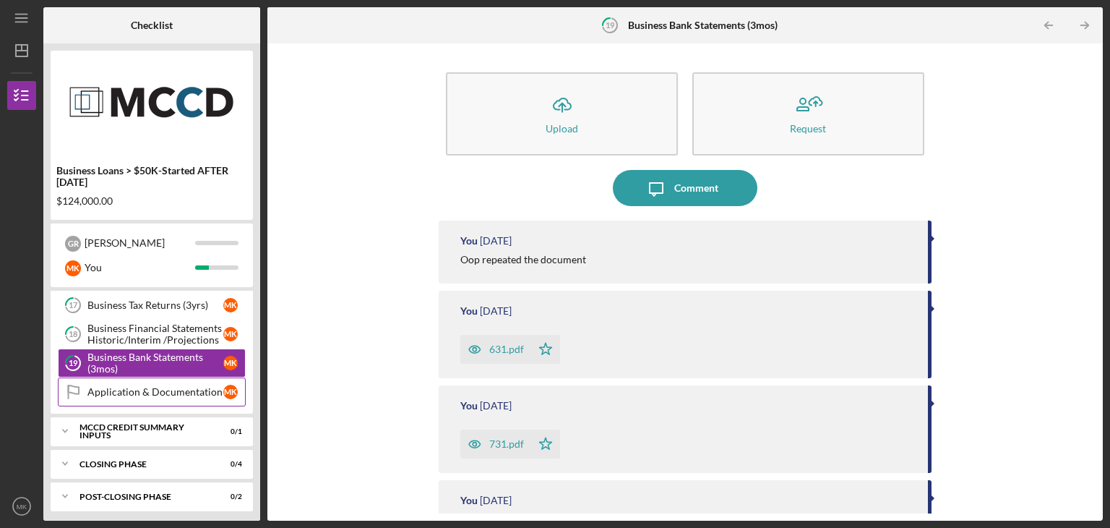
click at [135, 391] on div "Application & Documentation" at bounding box center [155, 392] width 136 height 12
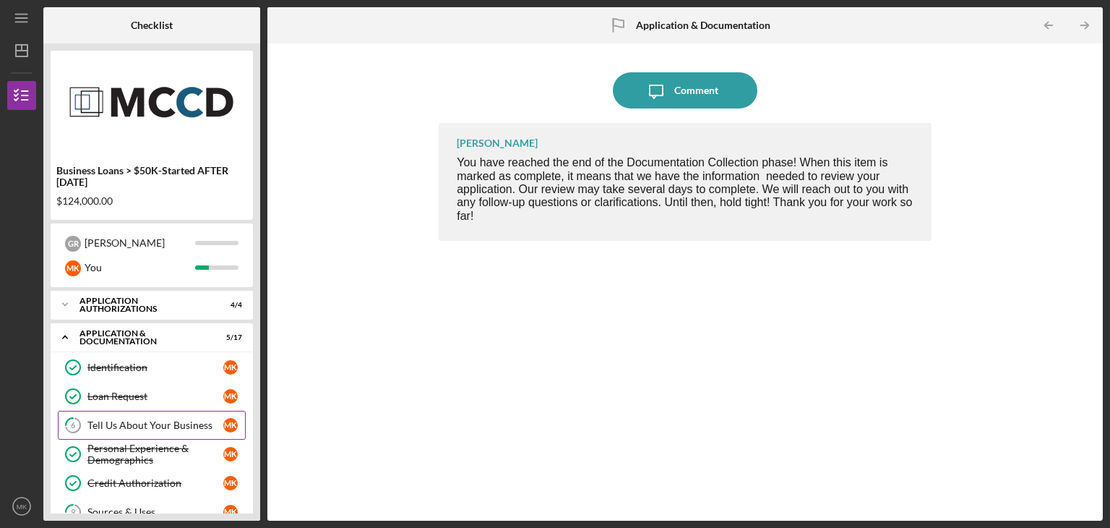
click at [143, 429] on div "Tell Us About Your Business" at bounding box center [155, 425] width 136 height 12
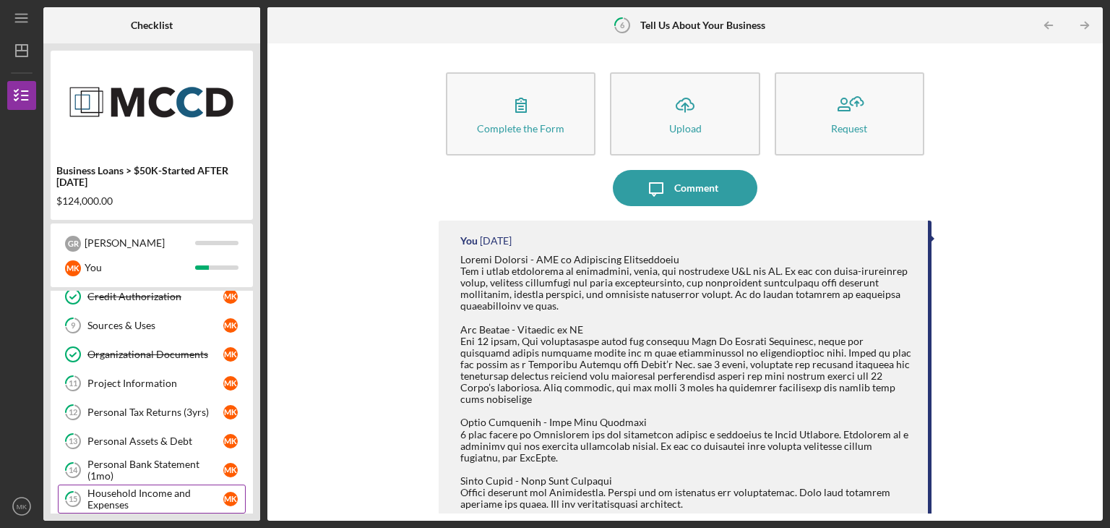
scroll to position [185, 0]
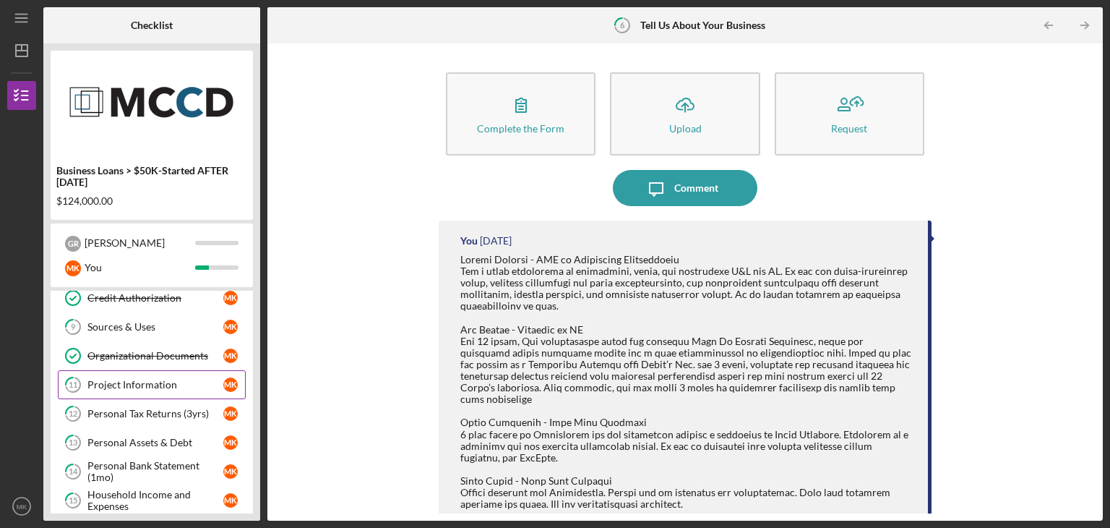
click at [132, 380] on div "Project Information" at bounding box center [155, 385] width 136 height 12
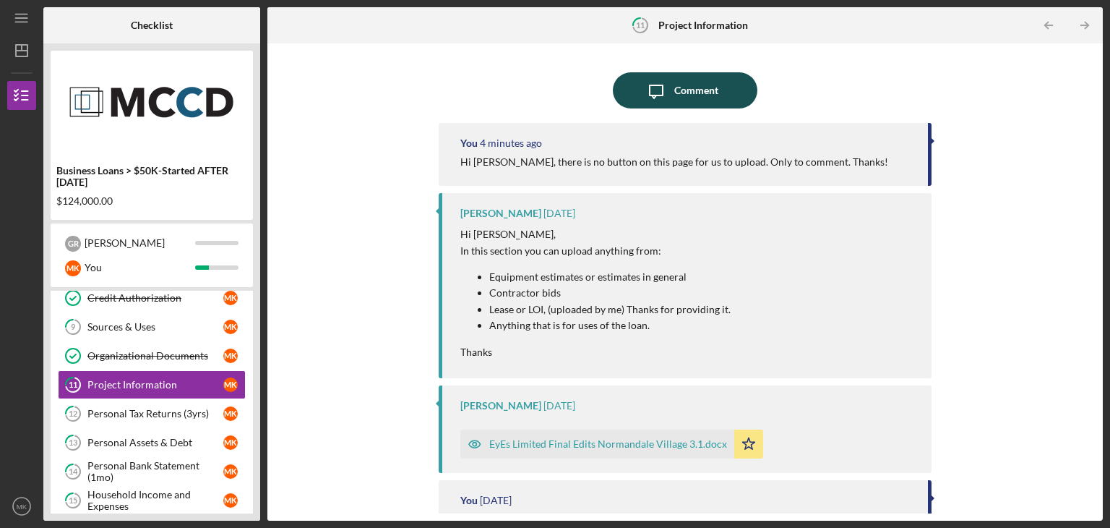
click at [717, 87] on button "Icon/Message Comment" at bounding box center [685, 90] width 145 height 36
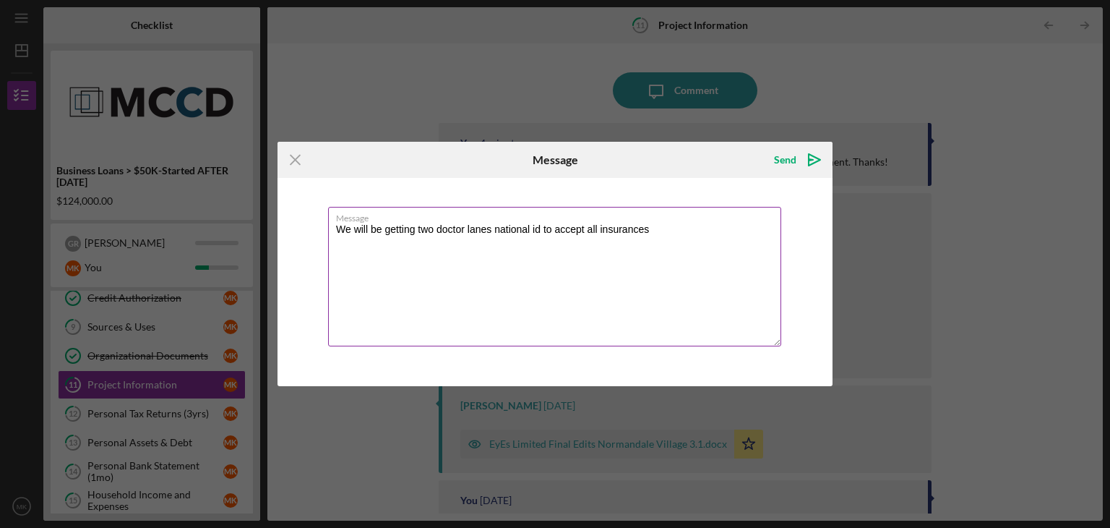
click at [414, 230] on textarea "We will be getting two doctor lanes national id to accept all insurances" at bounding box center [554, 277] width 453 height 140
click at [359, 241] on textarea "We will be getting pricing for digital optometrics who we have signed with. We …" at bounding box center [554, 277] width 453 height 140
click at [577, 241] on textarea "We will be getting pricing for digital optometrics who we have signed with. We …" at bounding box center [554, 277] width 453 height 140
click at [665, 229] on textarea "We will be getting pricing for digital optometrics who we have signed with. We …" at bounding box center [554, 277] width 453 height 140
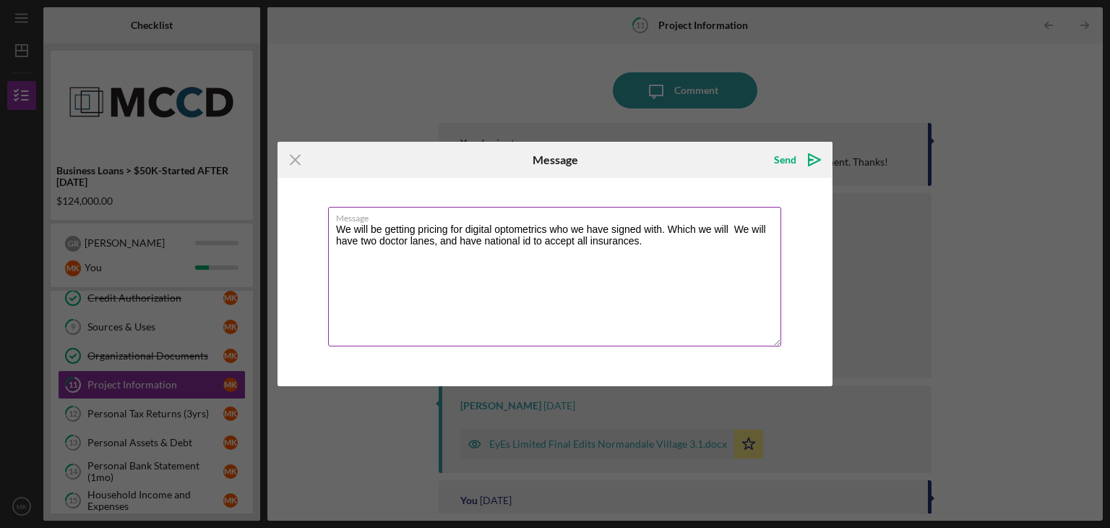
drag, startPoint x: 677, startPoint y: 243, endPoint x: 671, endPoint y: 228, distance: 16.2
click at [671, 228] on textarea "We will be getting pricing for digital optometrics who we have signed with. Whi…" at bounding box center [554, 277] width 453 height 140
click at [348, 228] on textarea "We will be getting pricing for digital optometrics who we have signed with whic…" at bounding box center [554, 277] width 453 height 140
click at [396, 245] on textarea "We will be getting pricing for digital optometrics who we have signed with whic…" at bounding box center [554, 277] width 453 height 140
type textarea "We will be getting pricing for digital optometrics who we have signed with whic…"
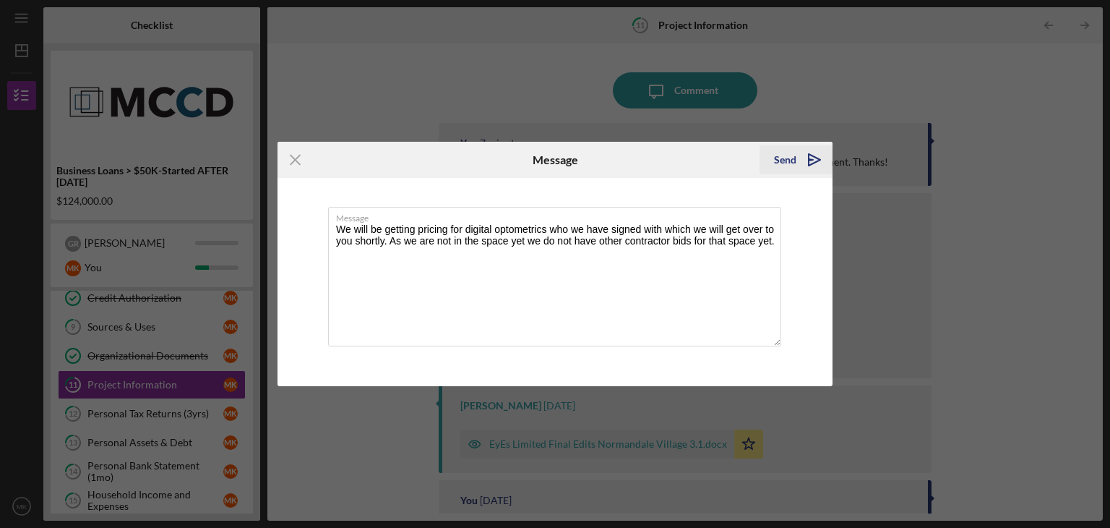
click at [792, 160] on div "Send" at bounding box center [785, 159] width 22 height 29
